Goal: Task Accomplishment & Management: Use online tool/utility

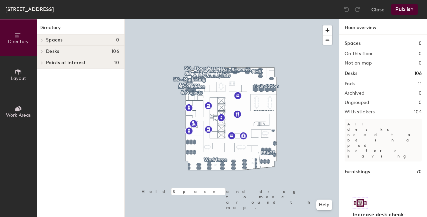
click at [264, 19] on div at bounding box center [232, 19] width 214 height 0
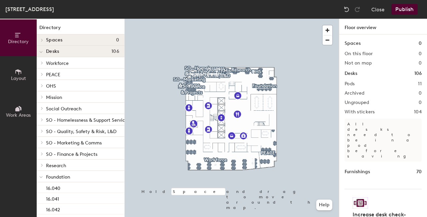
click at [403, 9] on button "Publish" at bounding box center [405, 9] width 26 height 11
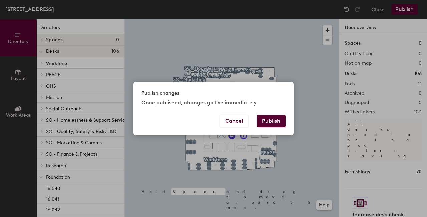
click at [264, 121] on button "Publish" at bounding box center [271, 121] width 29 height 13
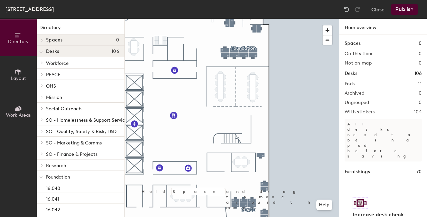
click at [401, 11] on button "Publish" at bounding box center [405, 9] width 26 height 11
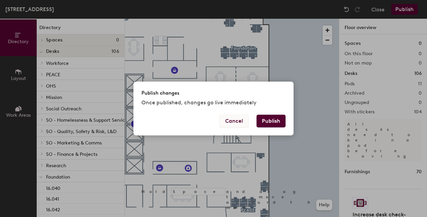
click at [233, 123] on button "Cancel" at bounding box center [234, 121] width 29 height 13
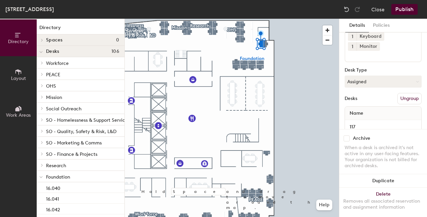
scroll to position [67, 0]
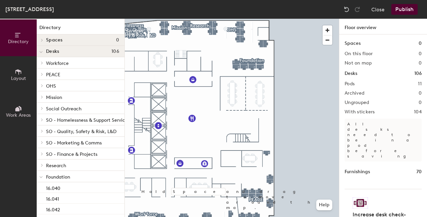
click at [401, 9] on button "Publish" at bounding box center [405, 9] width 26 height 11
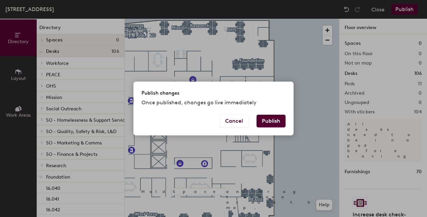
click at [273, 120] on button "Publish" at bounding box center [271, 121] width 29 height 13
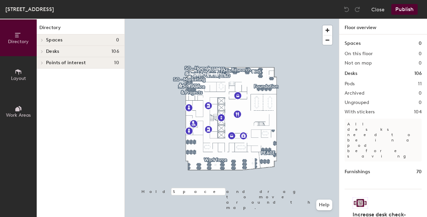
click at [407, 8] on button "Publish" at bounding box center [405, 9] width 26 height 11
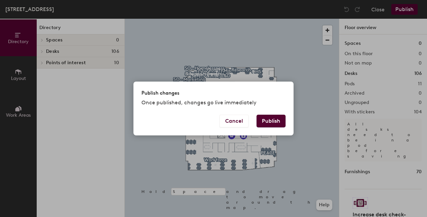
click at [268, 122] on button "Publish" at bounding box center [271, 121] width 29 height 13
